Goal: Transaction & Acquisition: Purchase product/service

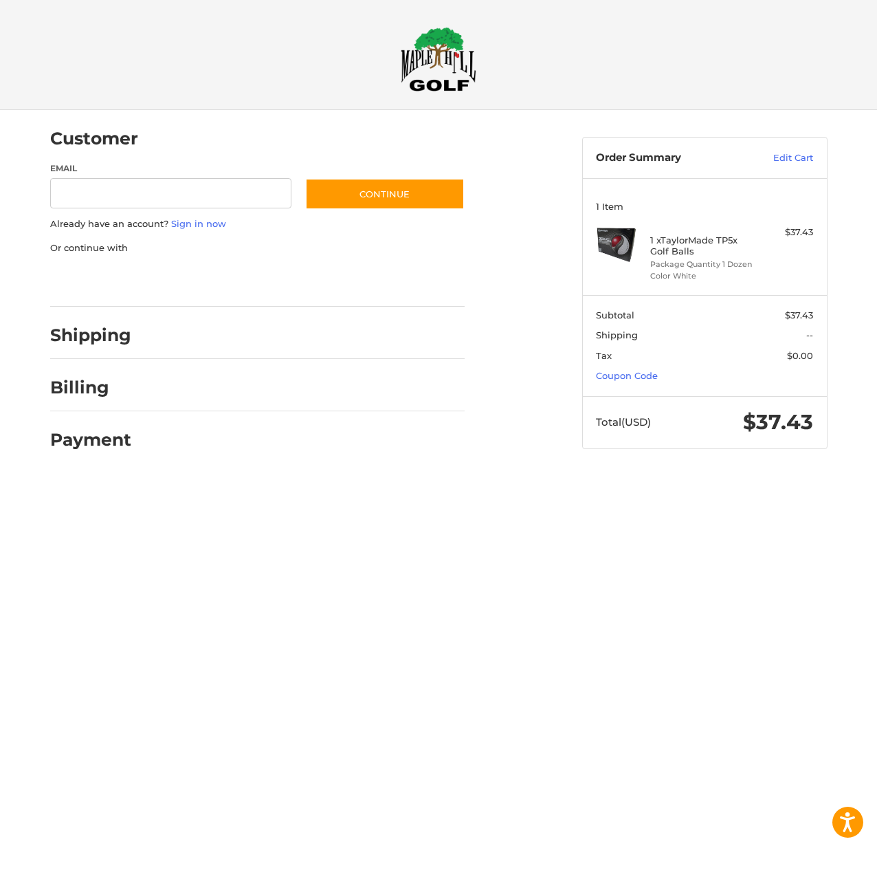
click at [717, 476] on div at bounding box center [438, 476] width 877 height 0
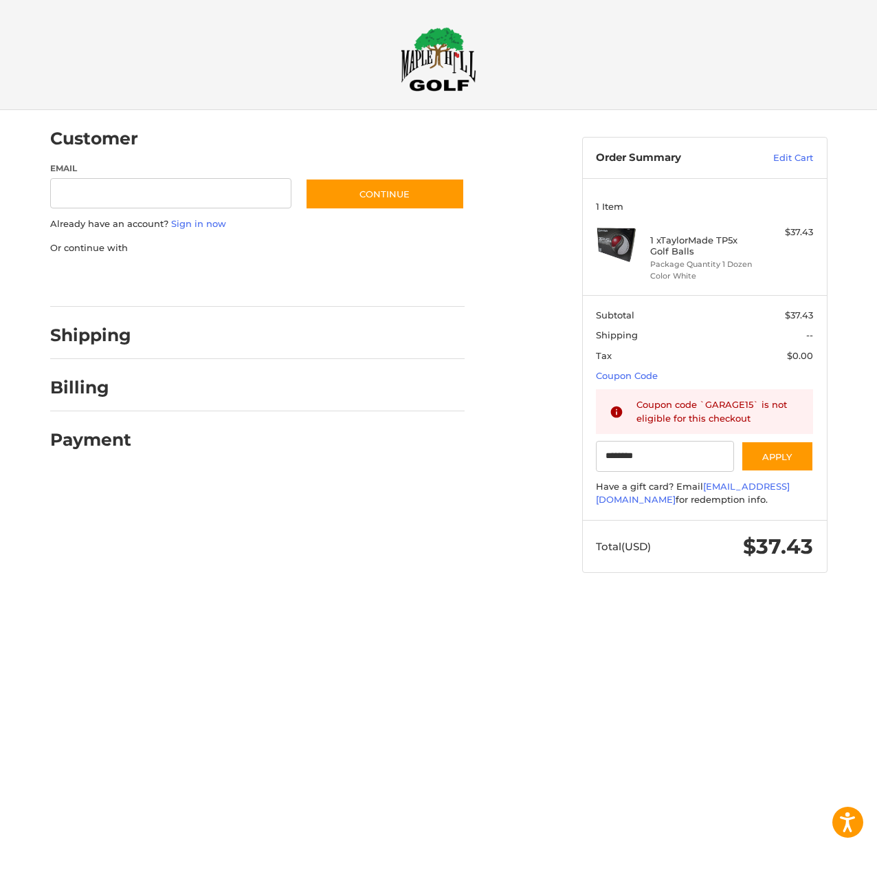
type input "********"
click at [695, 599] on div at bounding box center [438, 599] width 877 height 0
